Goal: Transaction & Acquisition: Subscribe to service/newsletter

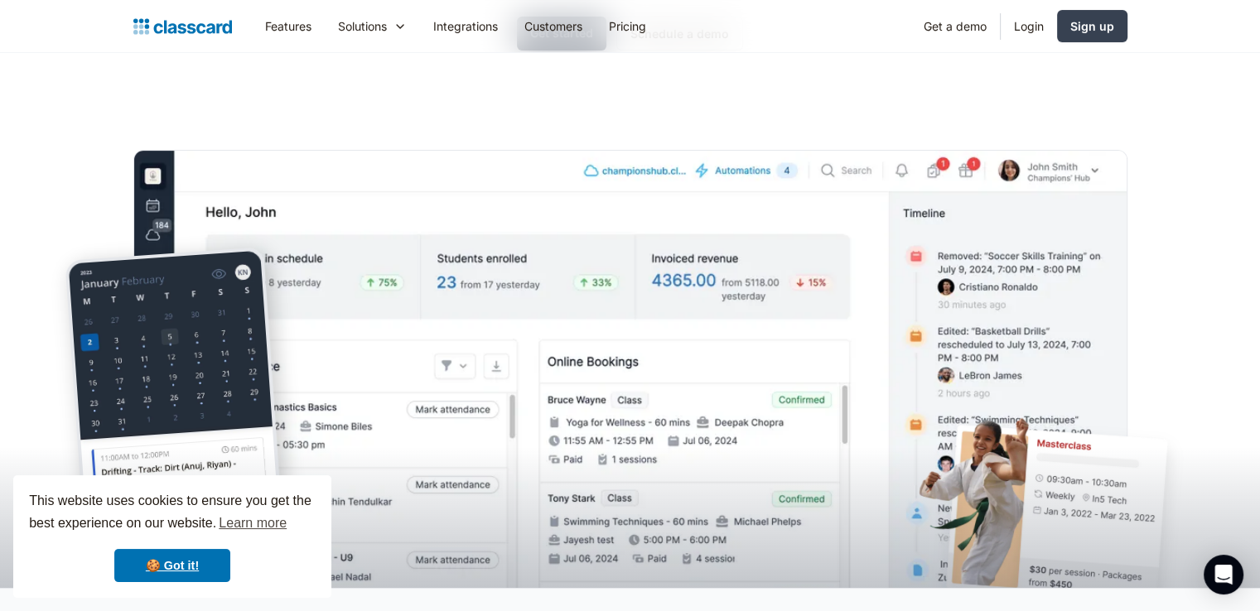
scroll to position [299, 0]
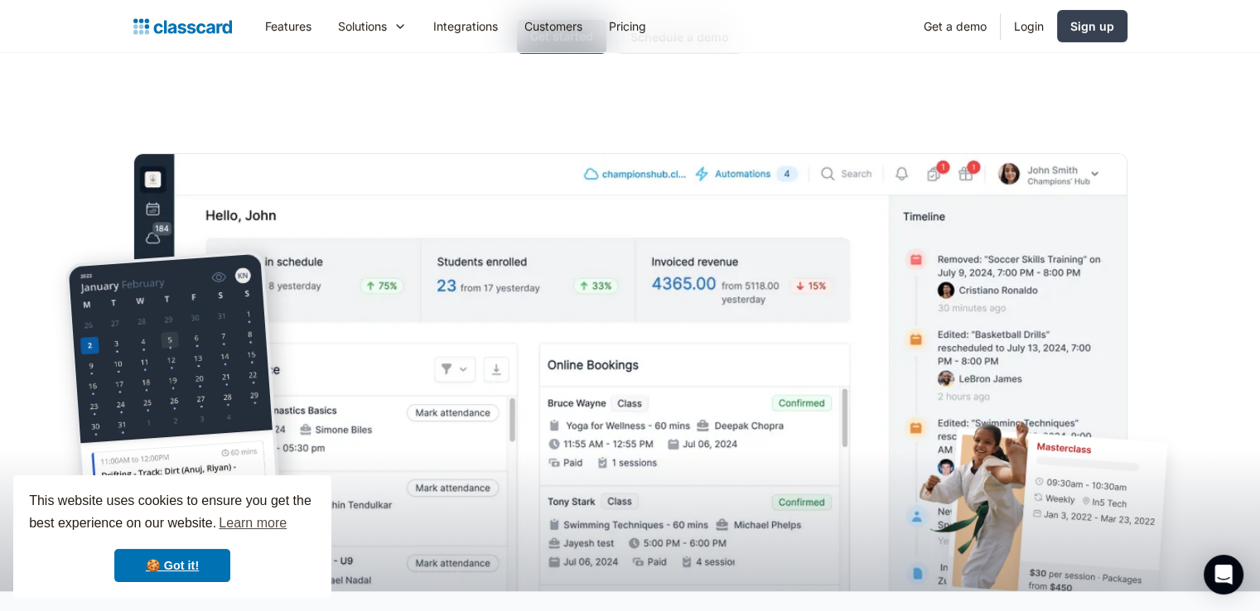
drag, startPoint x: 764, startPoint y: 260, endPoint x: 687, endPoint y: 257, distance: 77.1
click at [687, 257] on img at bounding box center [630, 397] width 994 height 488
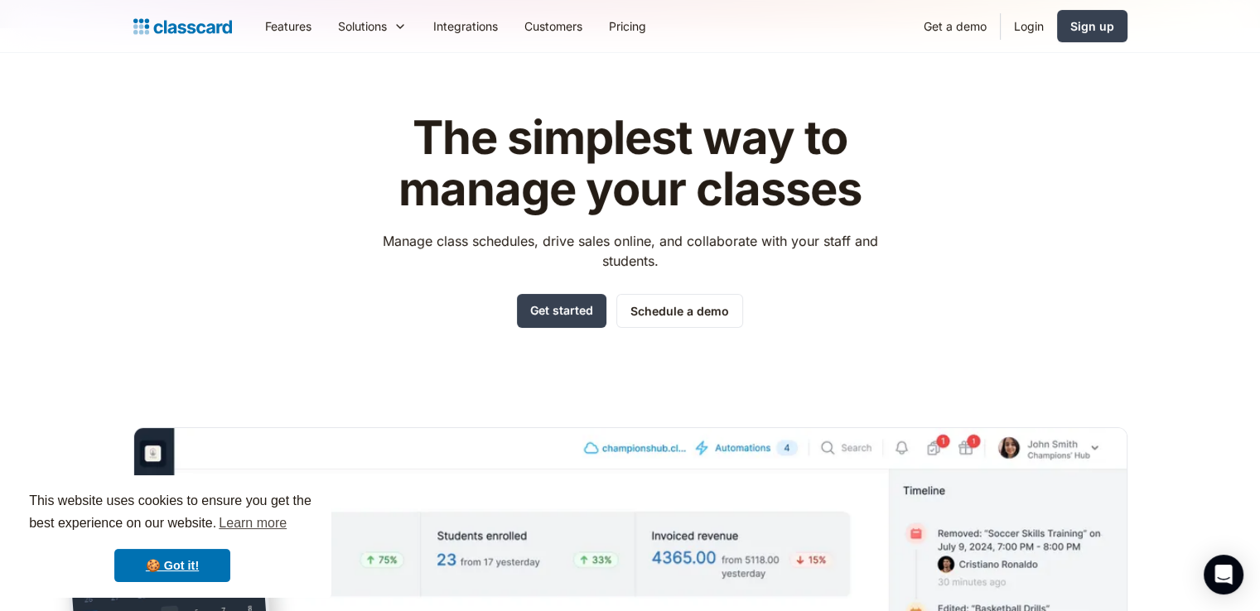
scroll to position [0, 0]
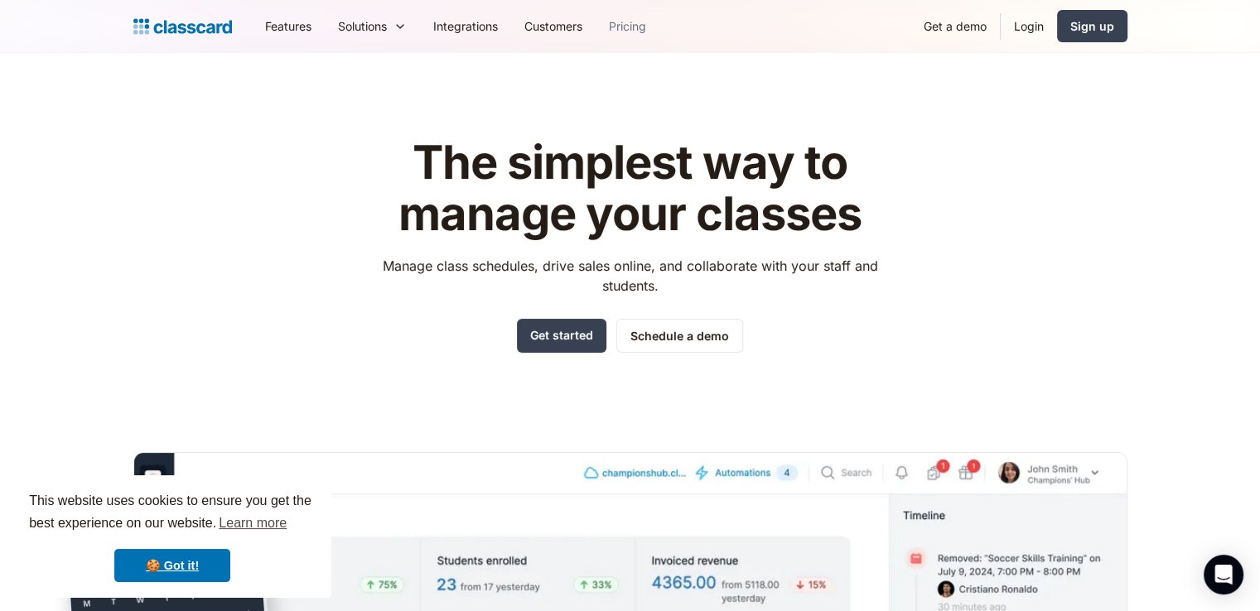
click at [620, 31] on link "Pricing" at bounding box center [628, 25] width 64 height 37
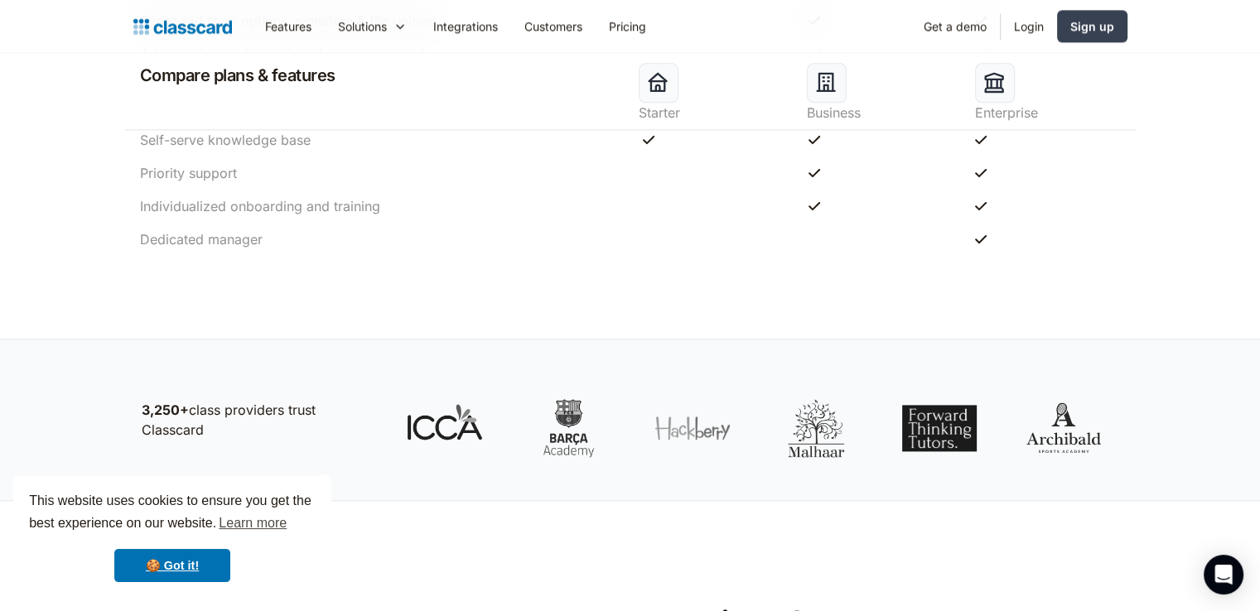
scroll to position [2026, 0]
